Goal: Task Accomplishment & Management: Complete application form

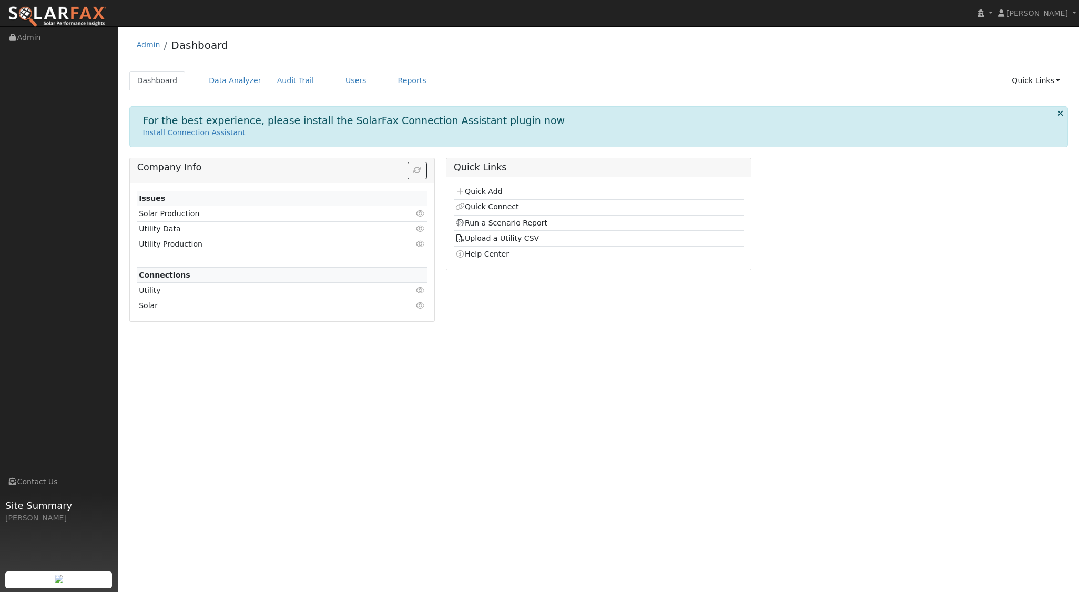
click at [484, 187] on link "Quick Add" at bounding box center [478, 191] width 47 height 8
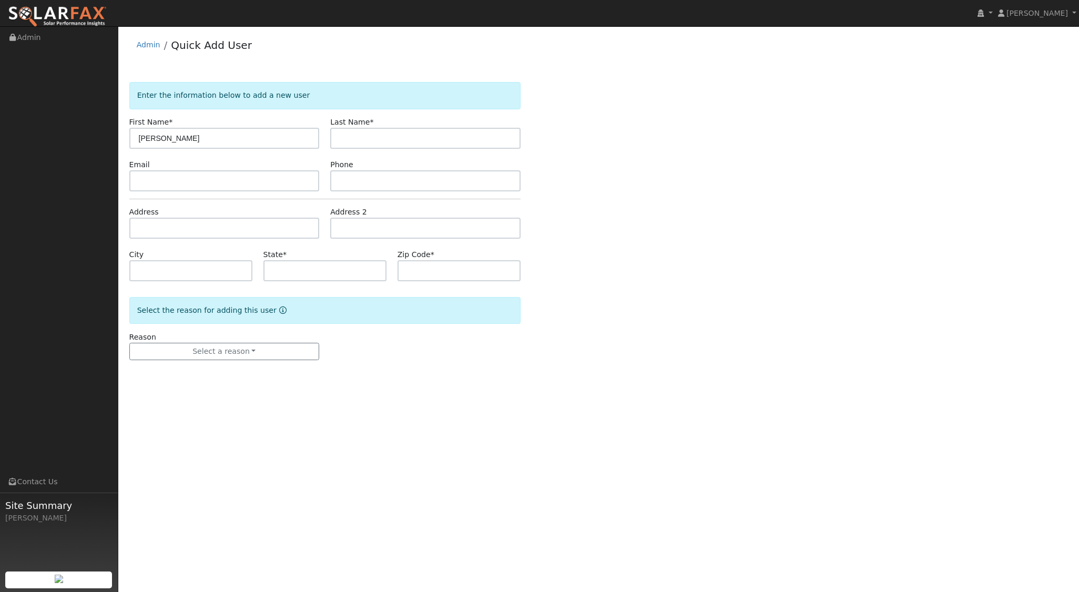
type input "[PERSON_NAME]"
click at [244, 231] on input "text" at bounding box center [224, 228] width 190 height 21
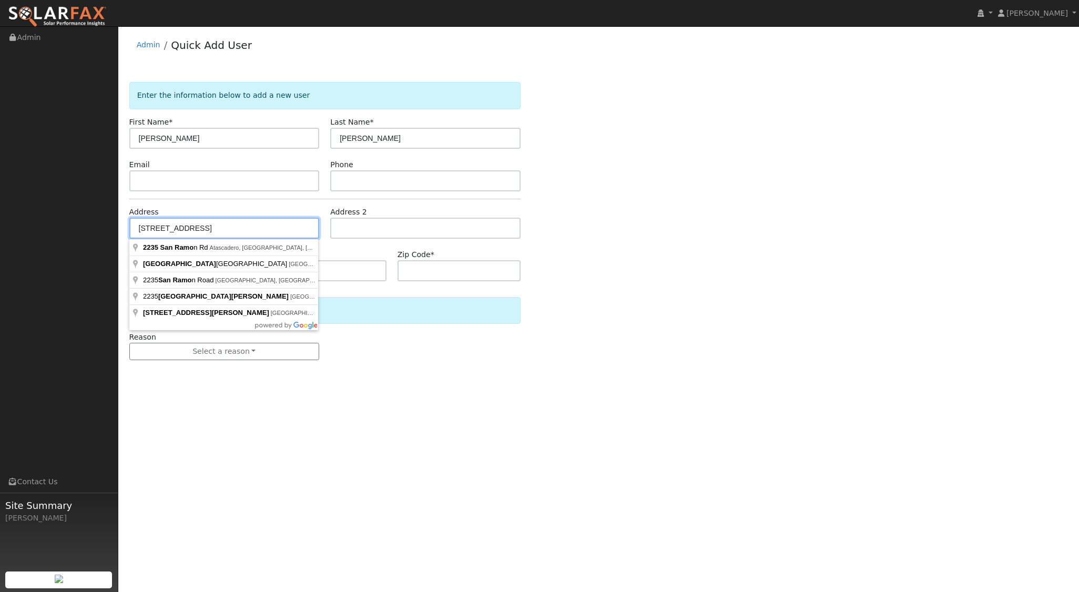
type input "[STREET_ADDRESS][PERSON_NAME]"
type input "Atascadero"
type input "CA"
type input "93422"
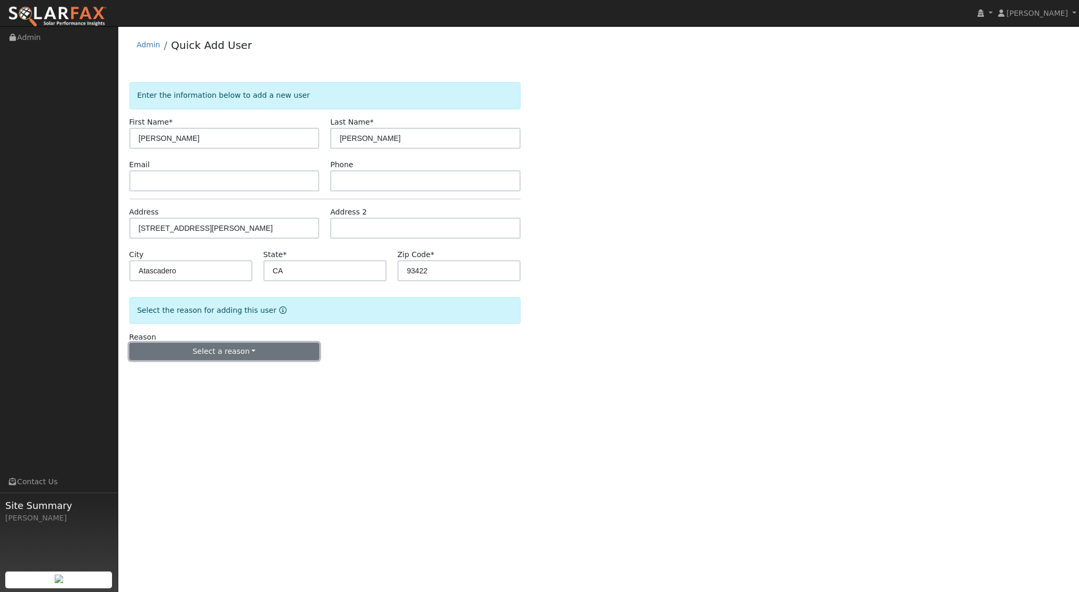
click at [249, 349] on button "Select a reason" at bounding box center [224, 352] width 190 height 18
click at [198, 372] on link "New lead" at bounding box center [188, 373] width 116 height 15
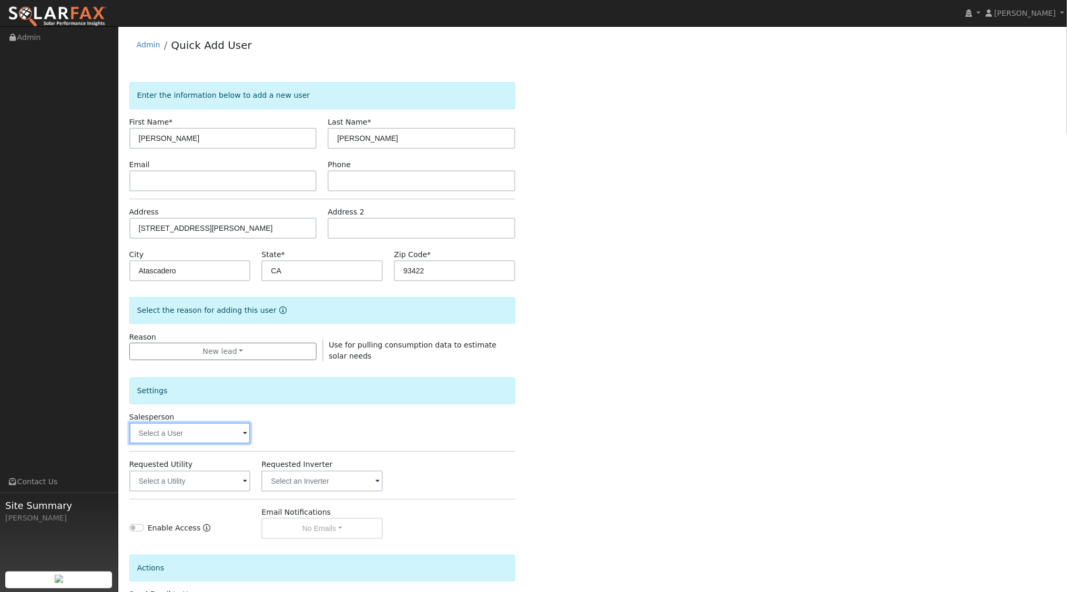
click at [210, 435] on input "text" at bounding box center [189, 433] width 121 height 21
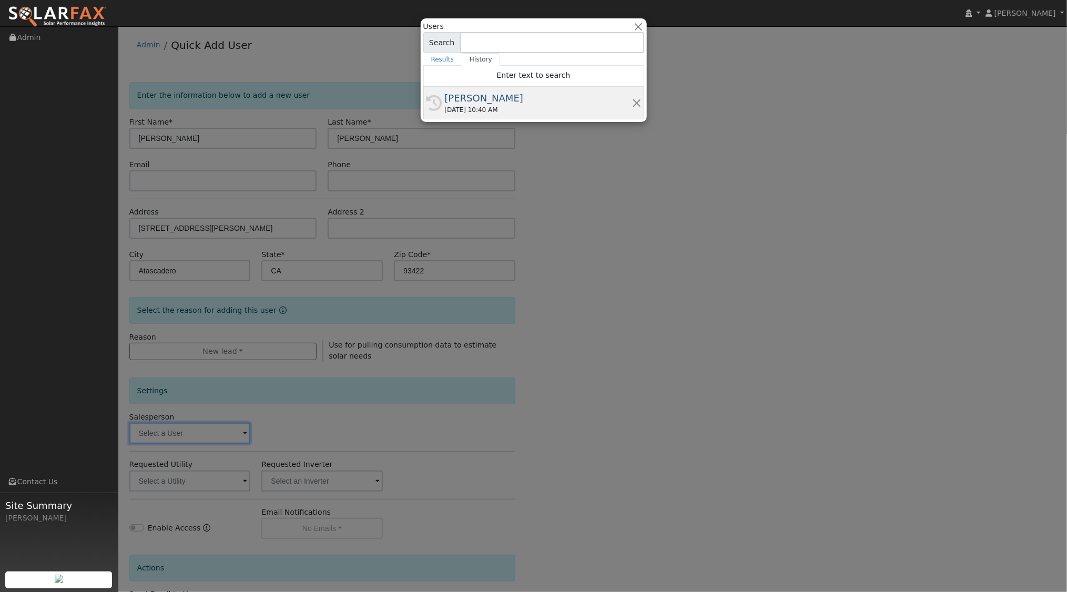
click at [485, 98] on div "[PERSON_NAME]" at bounding box center [538, 98] width 187 height 14
type input "[PERSON_NAME]"
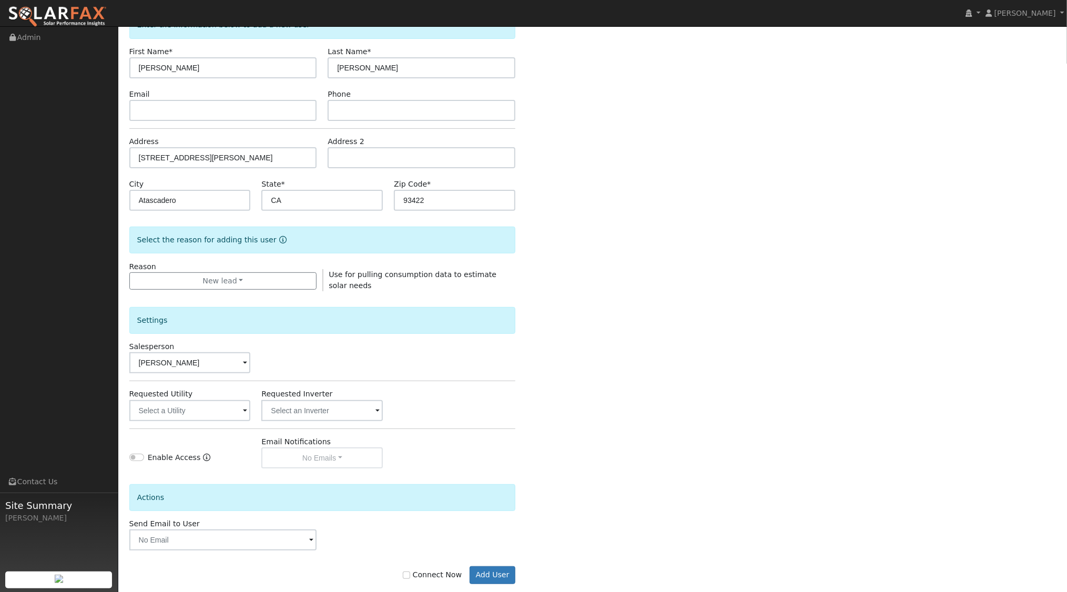
scroll to position [87, 0]
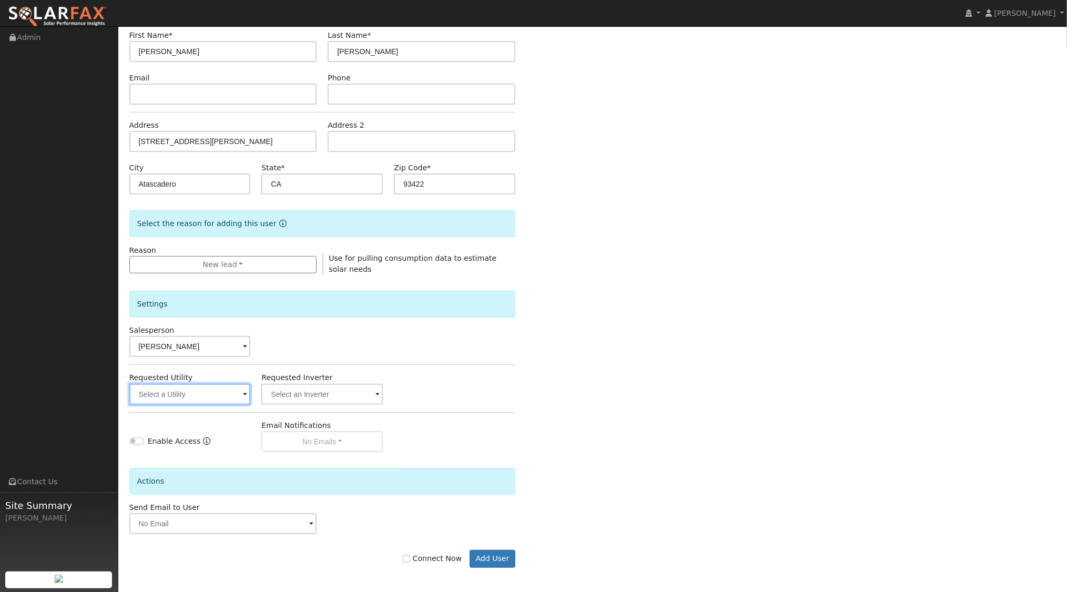
click at [238, 394] on input "text" at bounding box center [189, 394] width 121 height 21
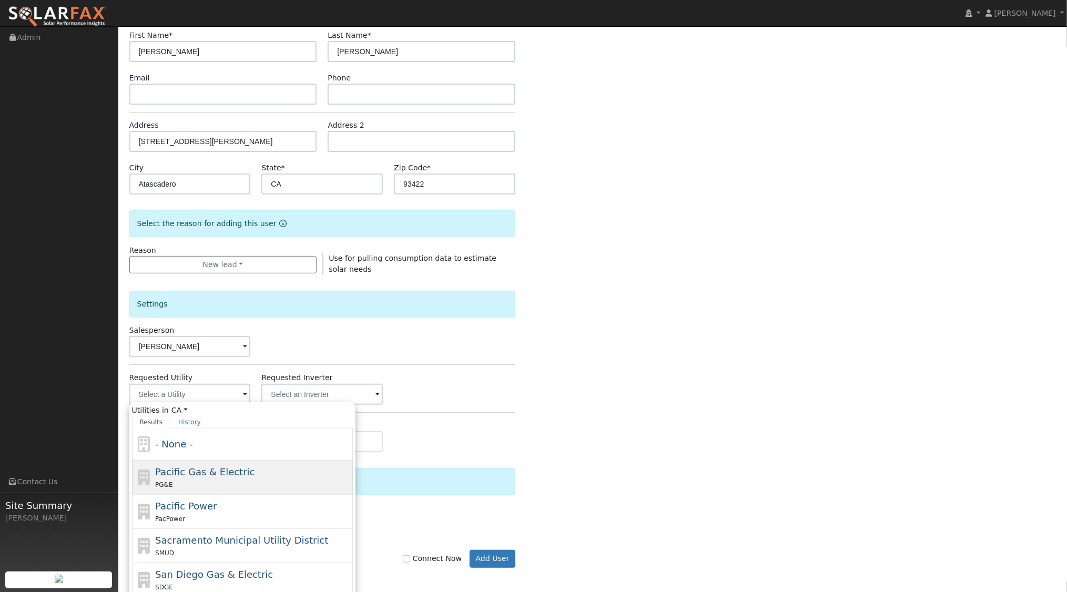
click at [205, 472] on span "Pacific Gas & Electric" at bounding box center [204, 472] width 99 height 11
type input "Pacific Gas & Electric"
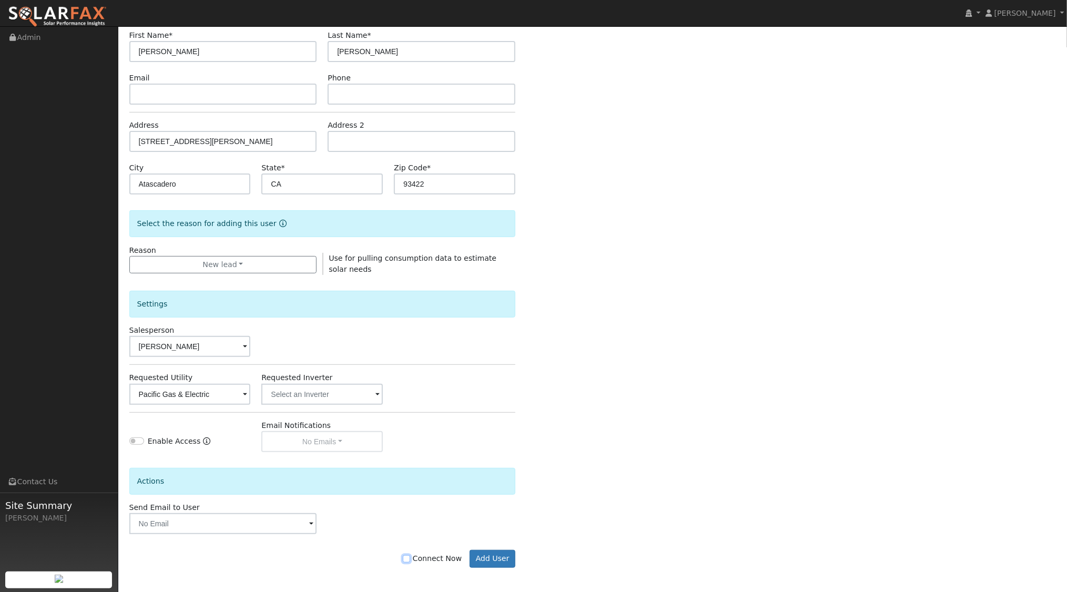
click at [410, 557] on input "Connect Now" at bounding box center [406, 558] width 7 height 7
checkbox input "true"
click at [506, 554] on button "Add User" at bounding box center [493, 559] width 46 height 18
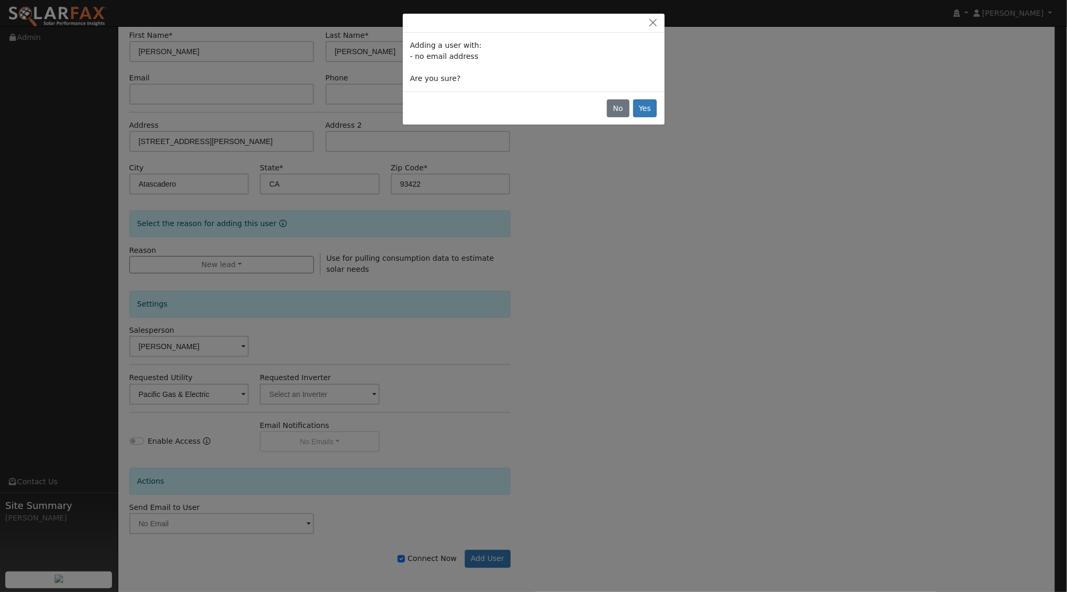
scroll to position [85, 0]
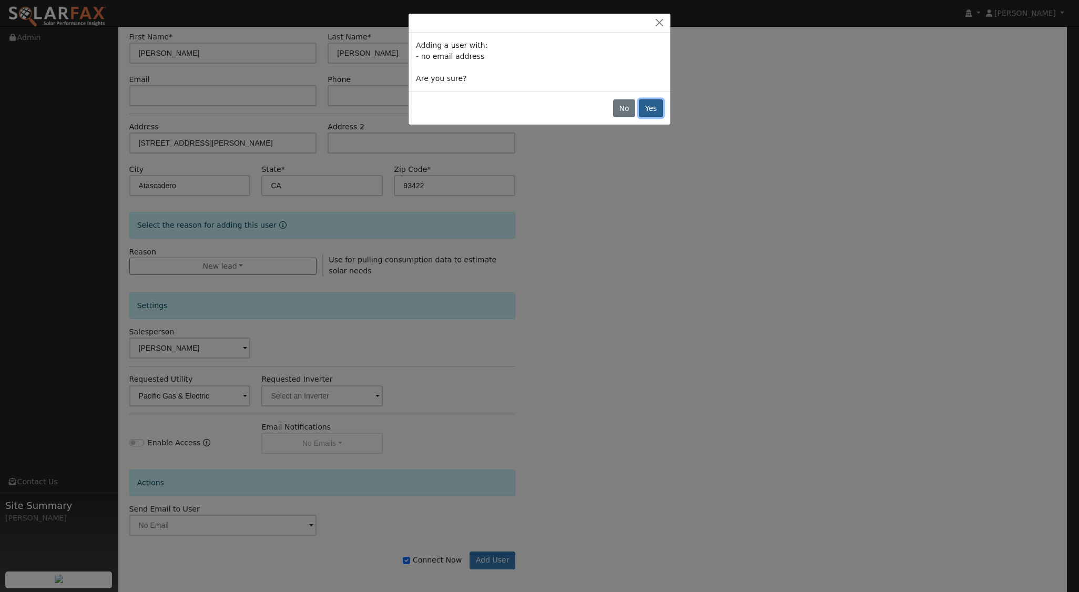
click at [656, 114] on button "Yes" at bounding box center [651, 108] width 24 height 18
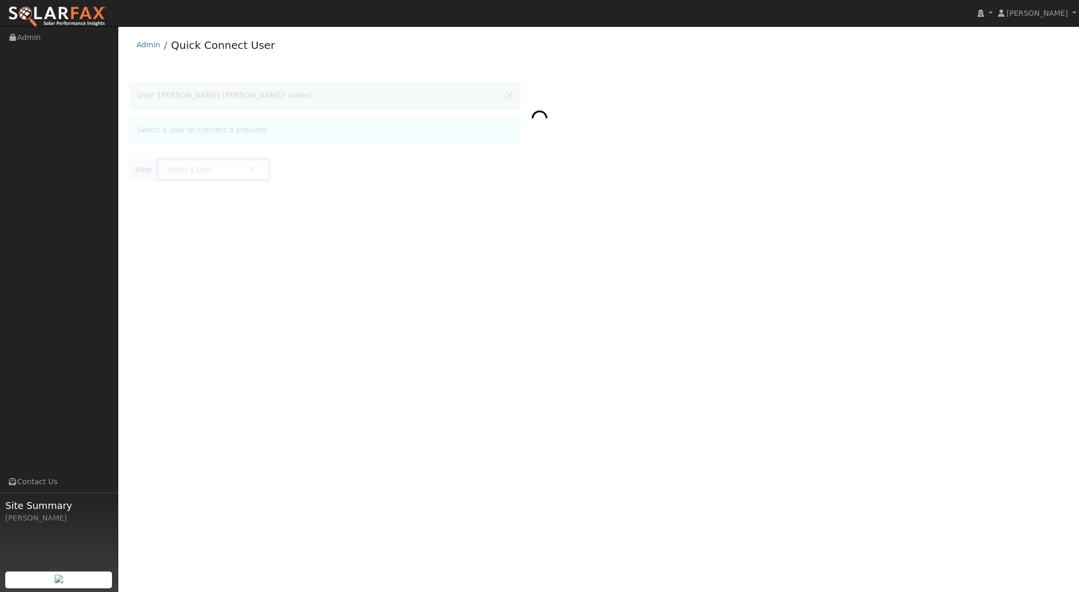
type input "[PERSON_NAME] [PERSON_NAME]"
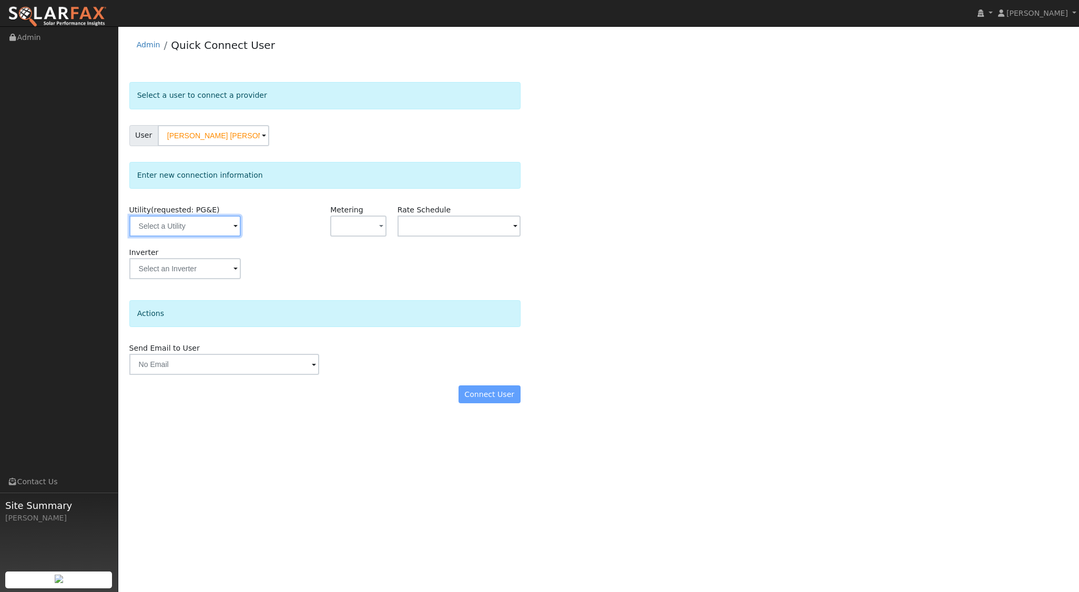
click at [221, 229] on input "text" at bounding box center [185, 226] width 112 height 21
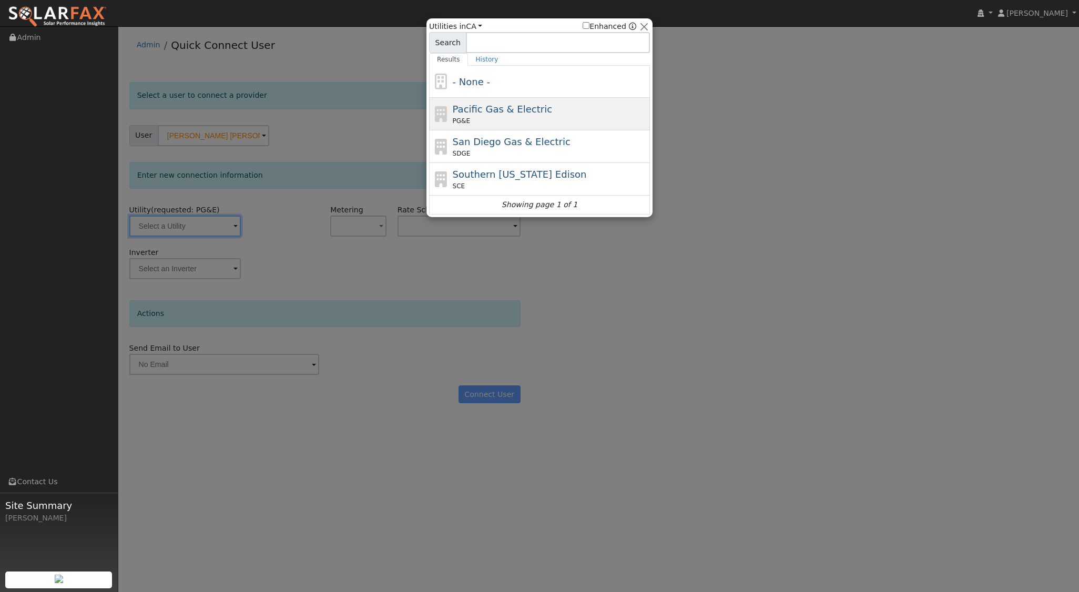
click at [530, 113] on span "Pacific Gas & Electric" at bounding box center [502, 109] width 99 height 11
type input "PG&E"
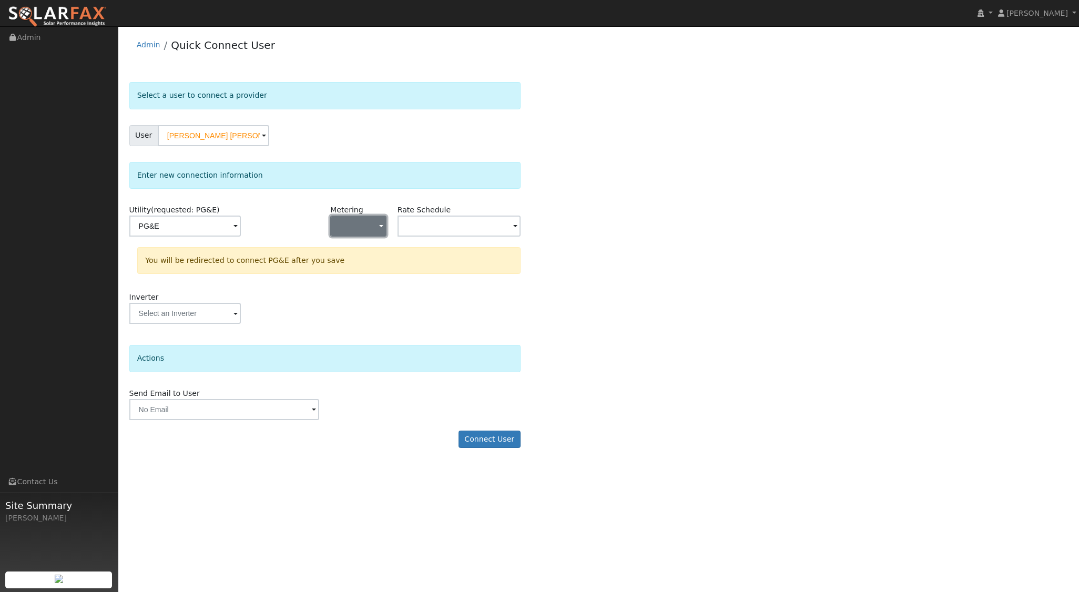
click at [377, 228] on button "button" at bounding box center [358, 226] width 56 height 21
click at [364, 268] on link "NEM" at bounding box center [367, 263] width 73 height 15
click at [508, 226] on input "text" at bounding box center [459, 226] width 123 height 21
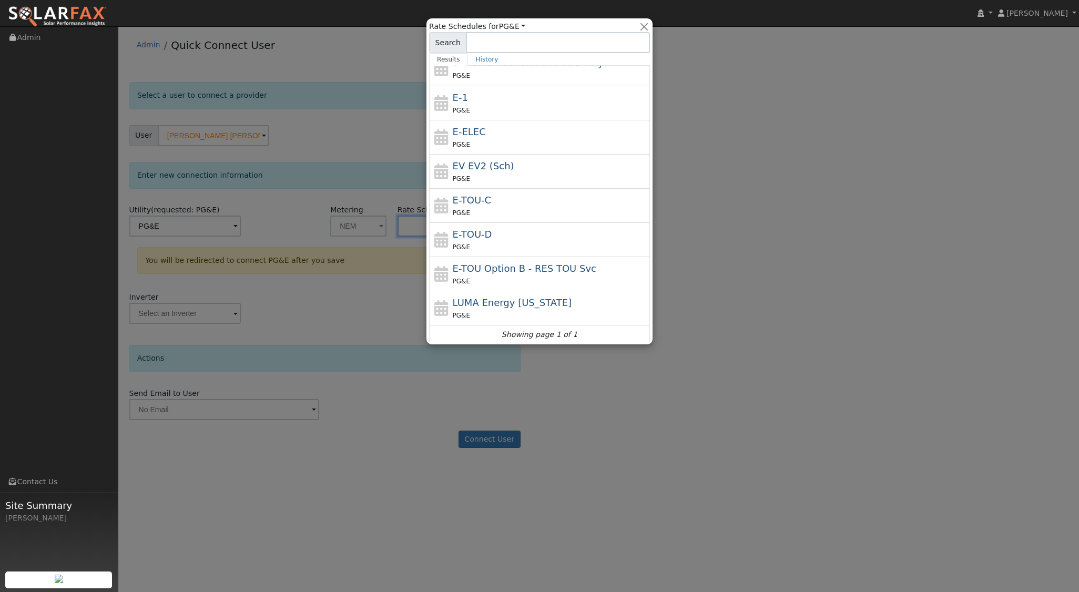
scroll to position [150, 0]
click at [490, 198] on div "E-TOU-C PG&E" at bounding box center [550, 204] width 195 height 25
type input "E-TOU-C"
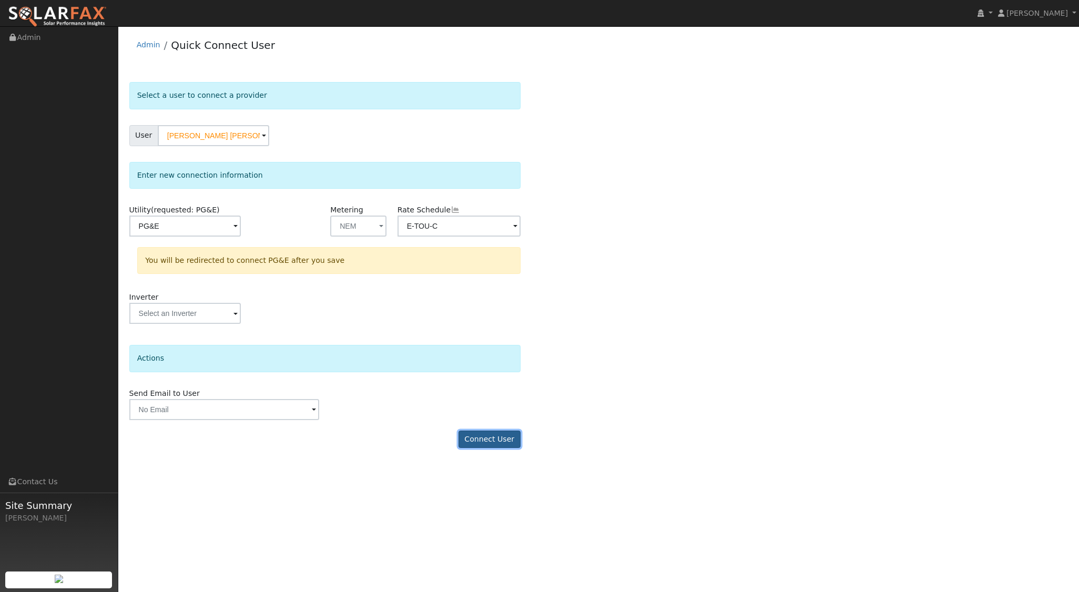
click at [481, 437] on button "Connect User" at bounding box center [490, 440] width 62 height 18
